Goal: Task Accomplishment & Management: Use online tool/utility

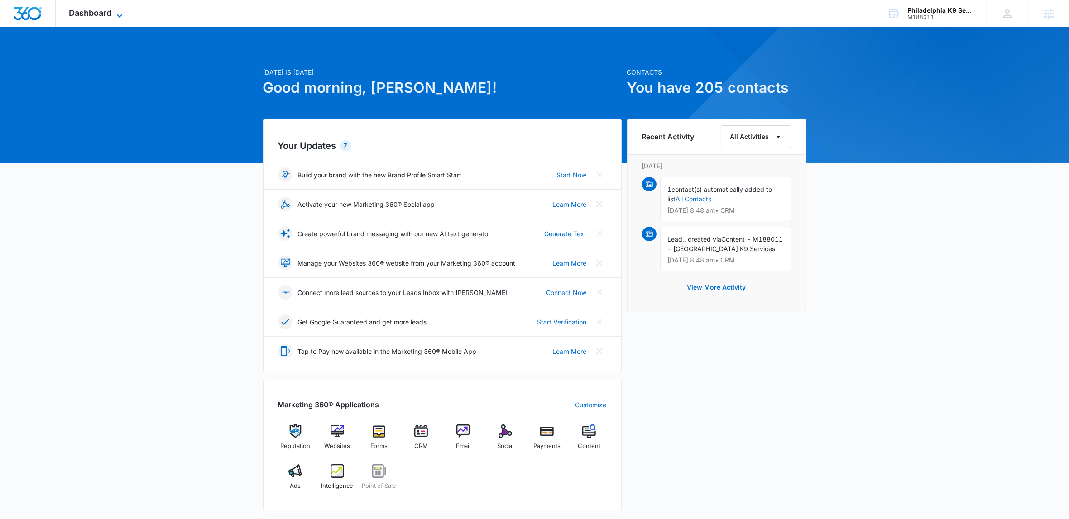
click at [122, 14] on icon at bounding box center [119, 15] width 11 height 11
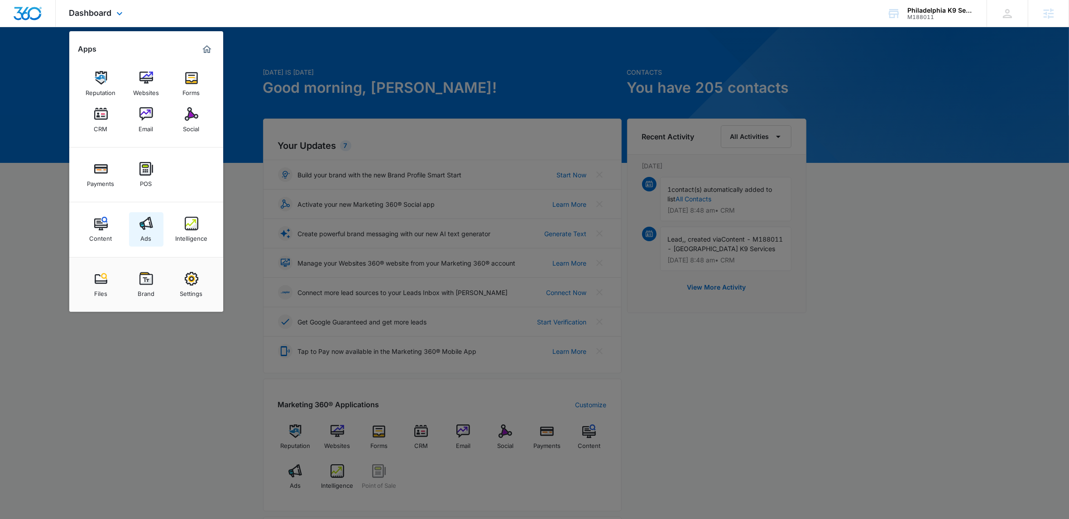
click at [151, 226] on img at bounding box center [146, 224] width 14 height 14
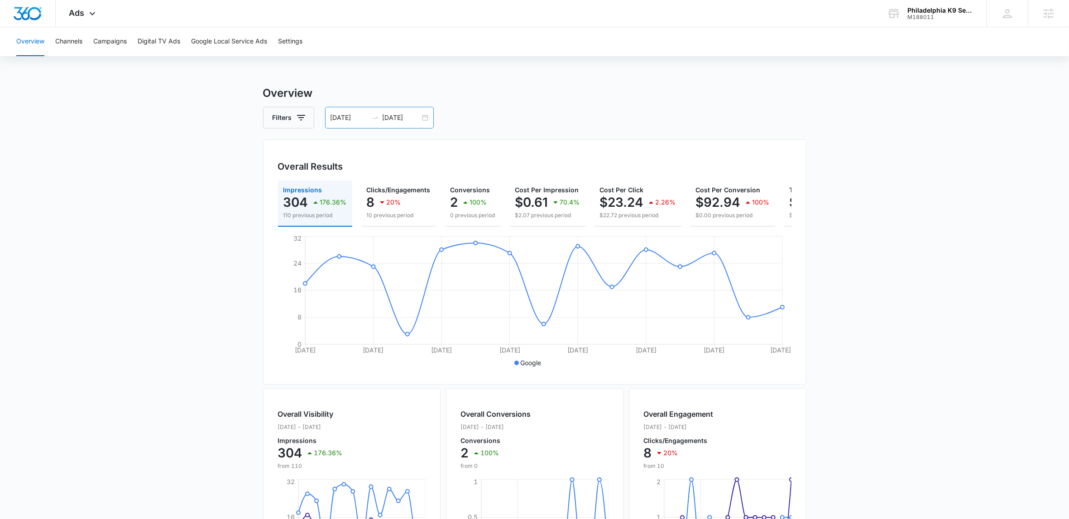
click at [423, 117] on div "08/12/2025 08/26/2025" at bounding box center [379, 118] width 109 height 22
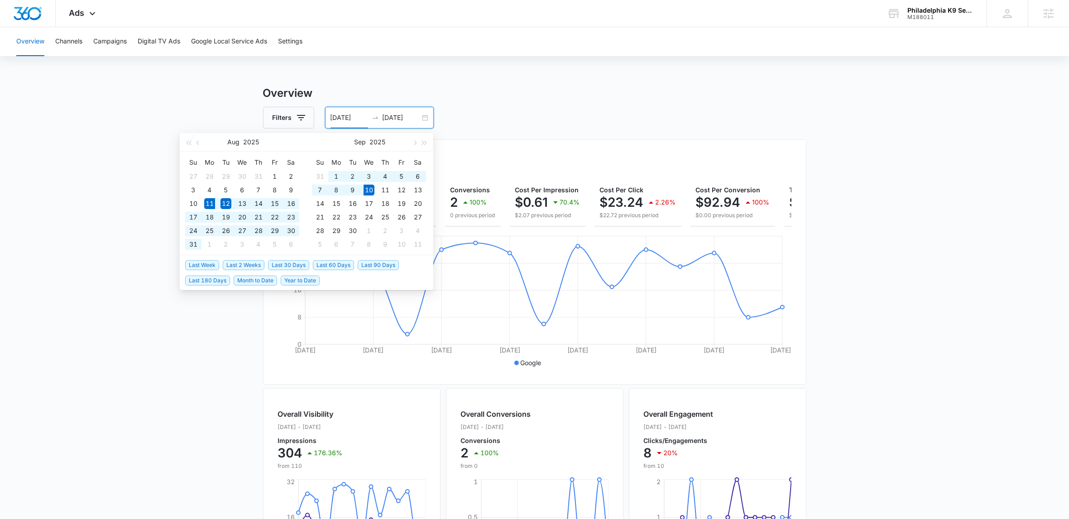
click at [299, 263] on span "Last 30 Days" at bounding box center [288, 265] width 41 height 10
type input "08/11/2025"
type input "09/10/2025"
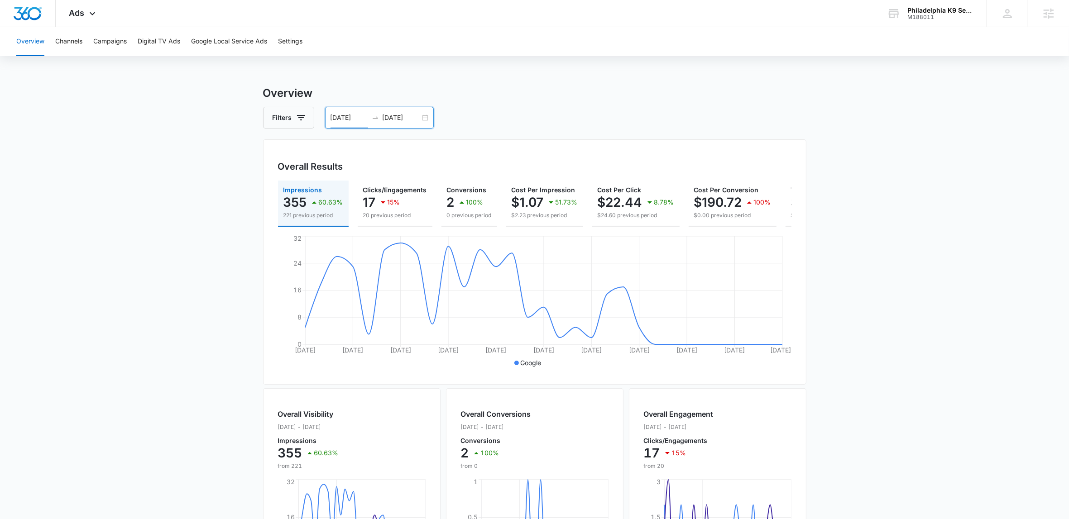
scroll to position [2, 0]
click at [169, 235] on main "Overview Filters 08/11/2025 09/10/2025 Overall Results Impressions 355 60.63% 2…" at bounding box center [534, 408] width 1069 height 650
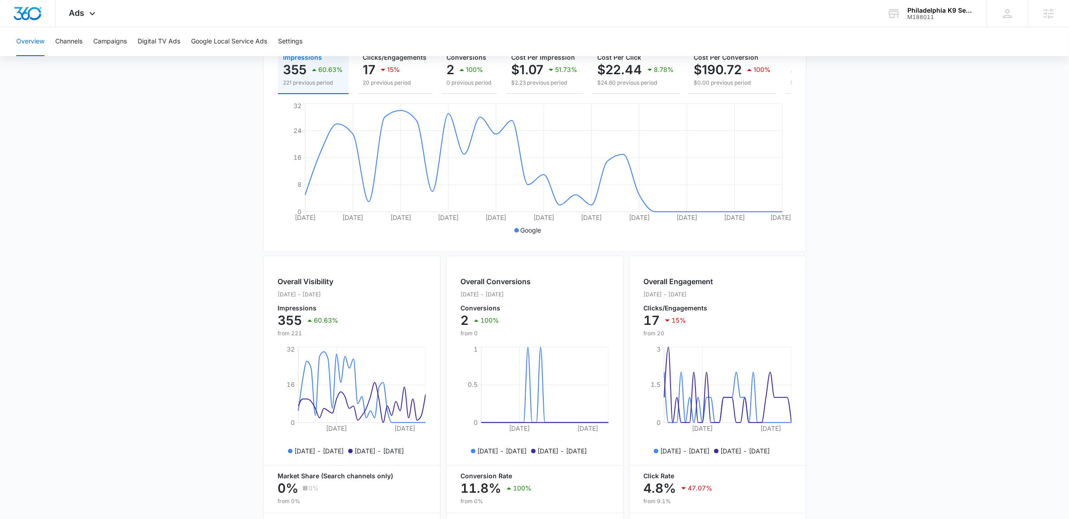
scroll to position [224, 0]
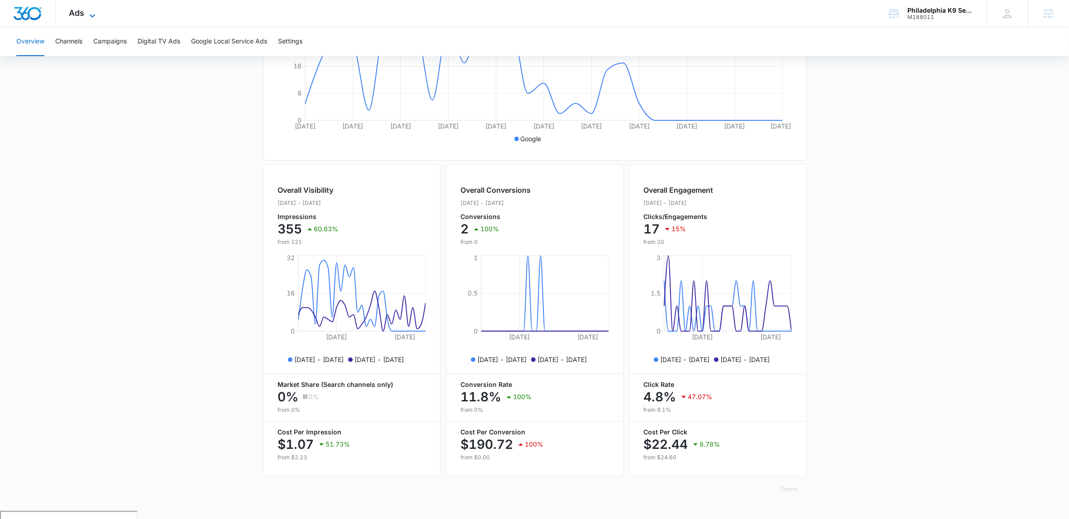
click at [93, 15] on icon at bounding box center [92, 15] width 5 height 3
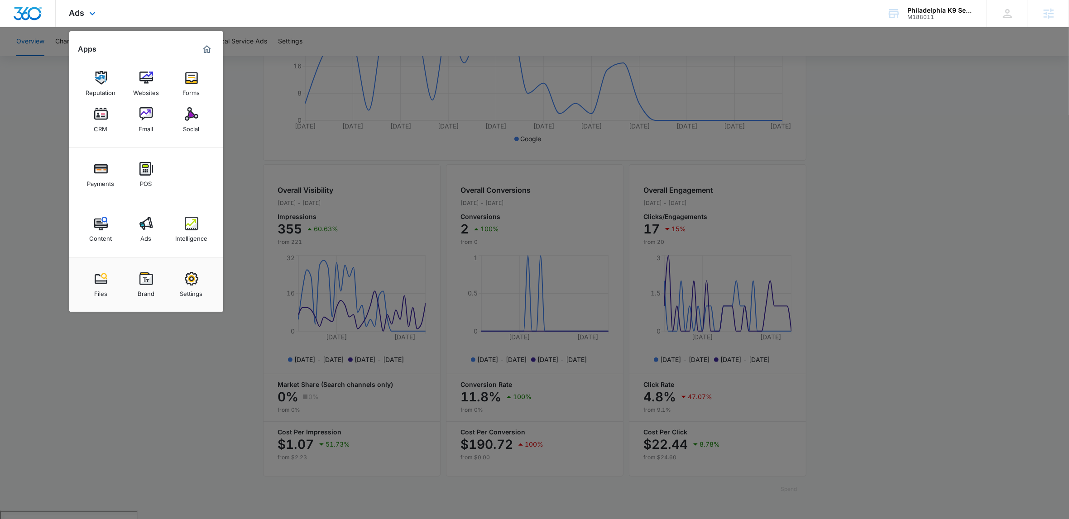
click at [153, 65] on div "Reputation Websites Forms CRM Email Social" at bounding box center [146, 102] width 154 height 91
click at [149, 70] on link "Websites" at bounding box center [146, 84] width 34 height 34
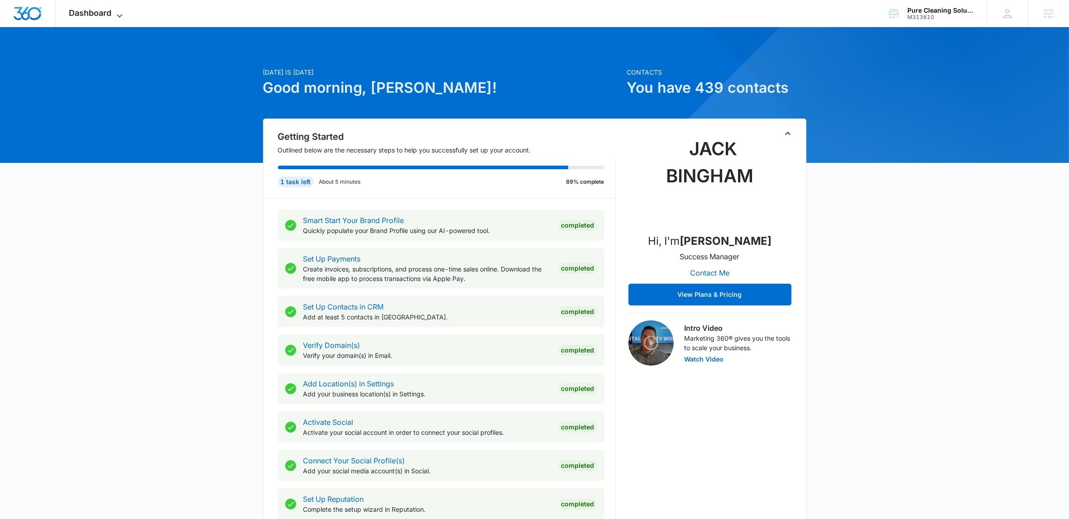
click at [125, 16] on icon at bounding box center [119, 15] width 11 height 11
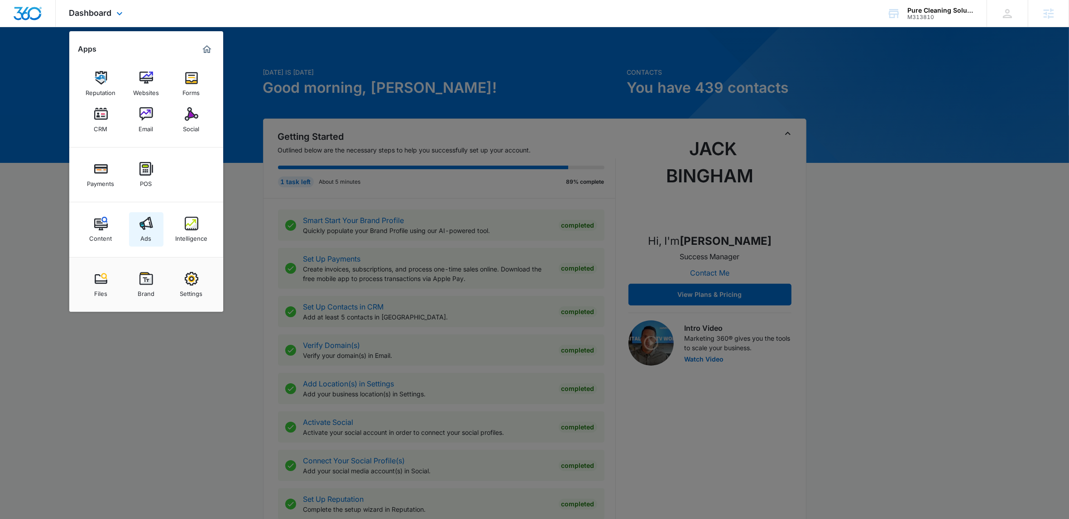
click at [148, 217] on img at bounding box center [146, 224] width 14 height 14
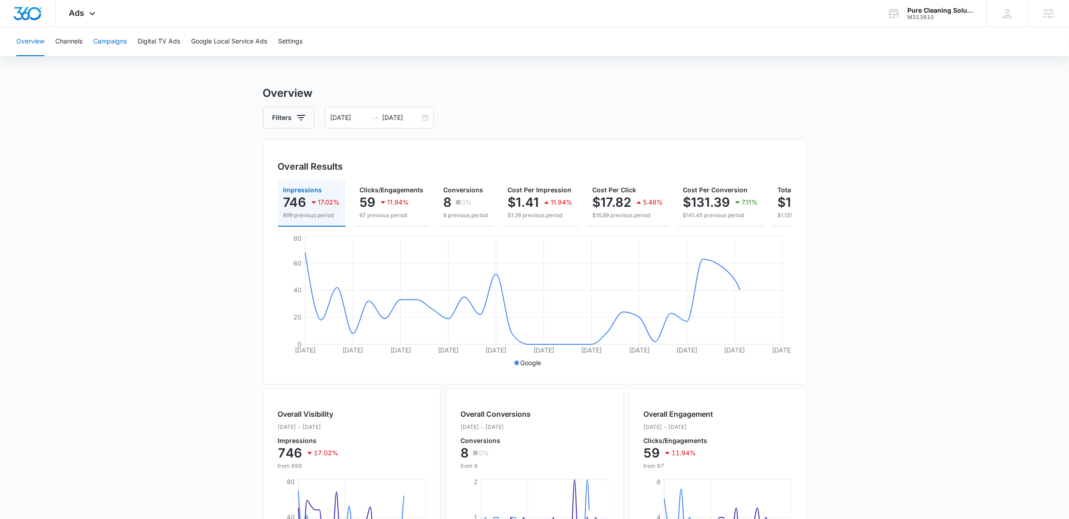
click at [101, 34] on button "Campaigns" at bounding box center [110, 41] width 34 height 29
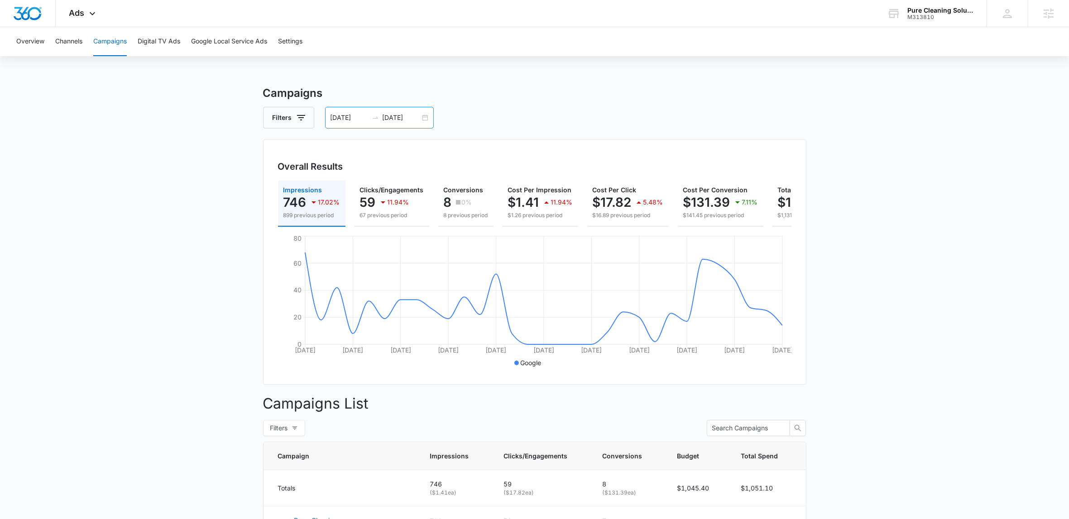
click at [425, 119] on div "06/06/2025 07/06/2025" at bounding box center [379, 118] width 109 height 22
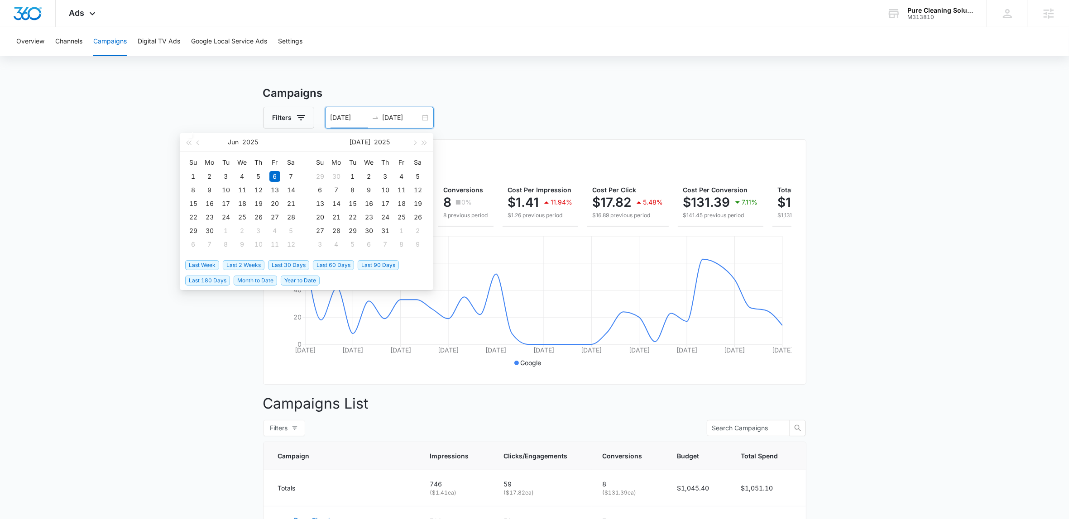
click at [292, 263] on span "Last 30 Days" at bounding box center [288, 265] width 41 height 10
type input "08/11/2025"
type input "09/10/2025"
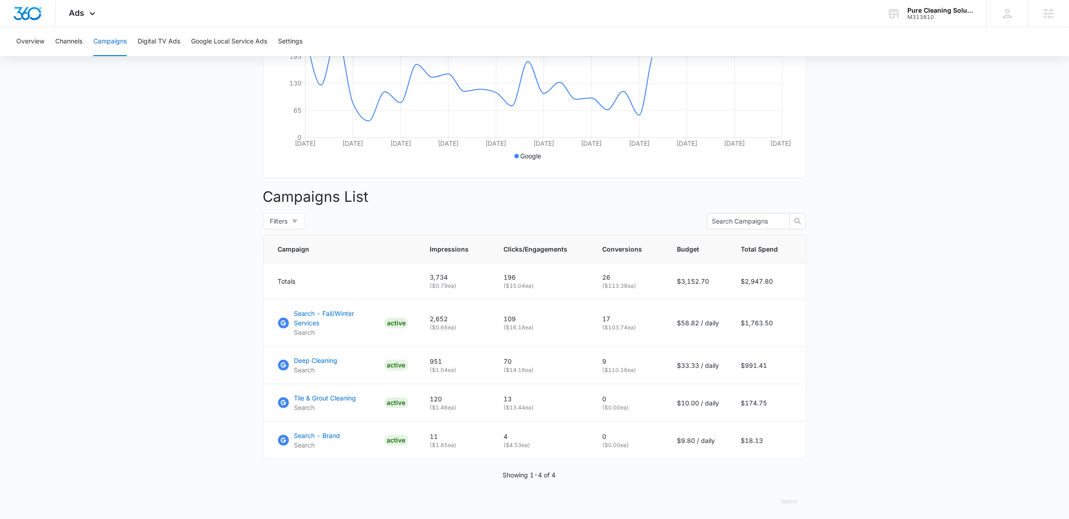
scroll to position [211, 0]
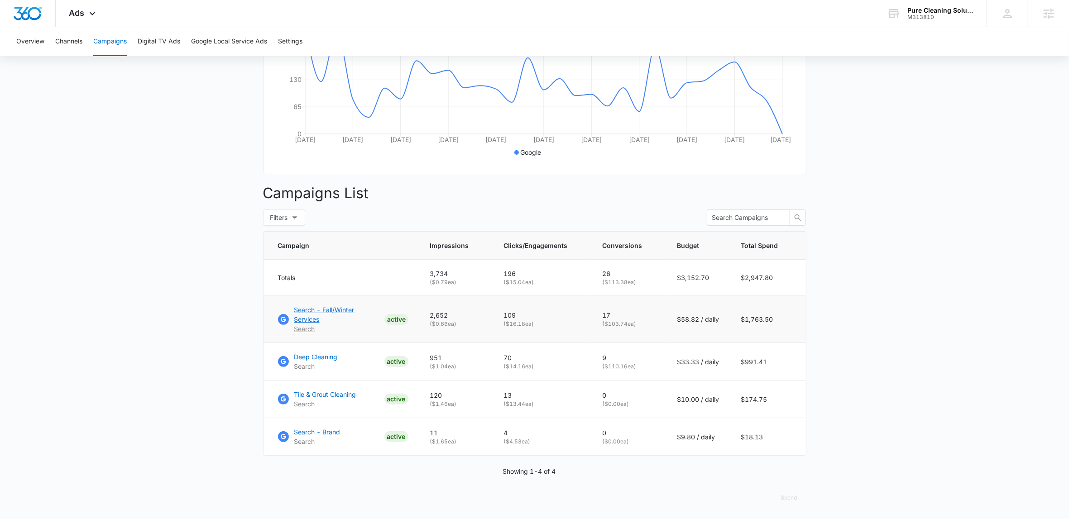
click at [349, 319] on p "Search - Fall/Winter Services" at bounding box center [337, 314] width 86 height 19
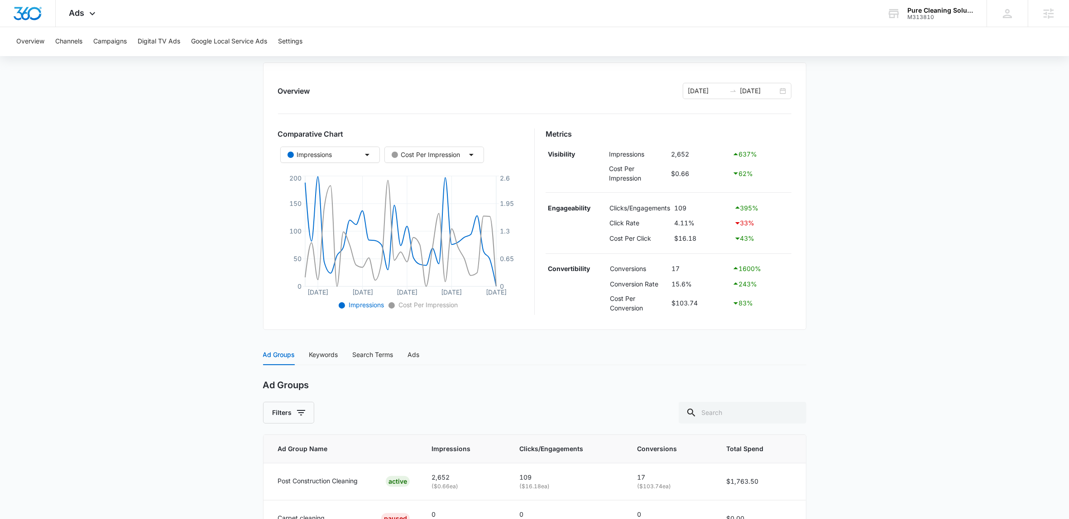
scroll to position [91, 0]
